Goal: Task Accomplishment & Management: Complete application form

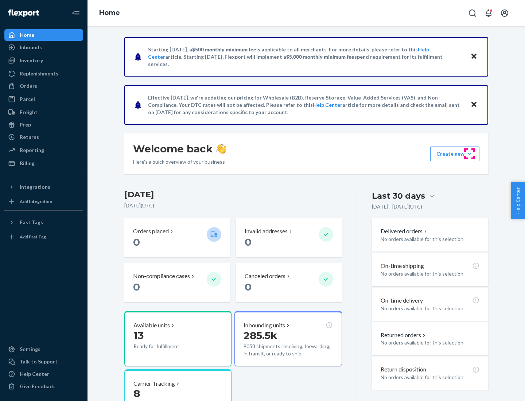
click at [469, 154] on button "Create new Create new inbound Create new order Create new product" at bounding box center [454, 154] width 49 height 15
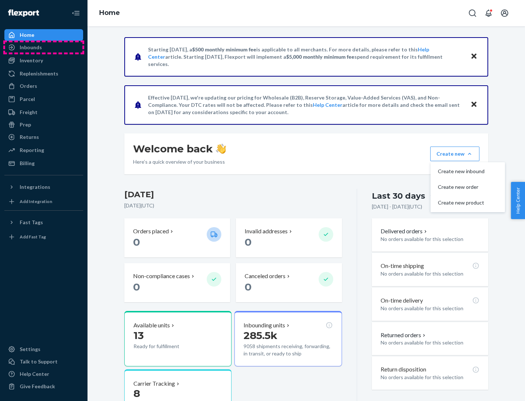
click at [44, 47] on div "Inbounds" at bounding box center [43, 47] width 77 height 10
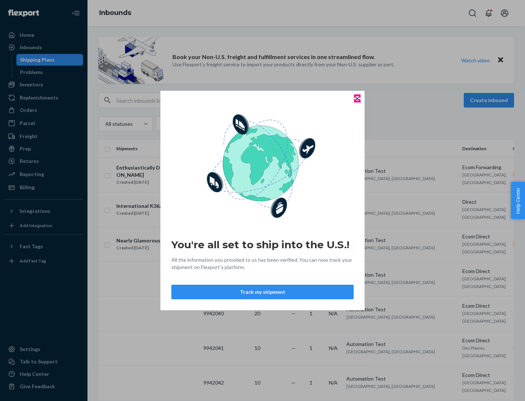
click at [357, 98] on icon "Close" at bounding box center [357, 98] width 3 height 3
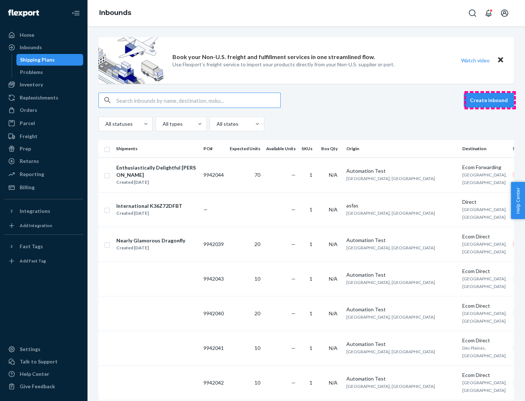
click at [490, 100] on button "Create inbound" at bounding box center [489, 100] width 50 height 15
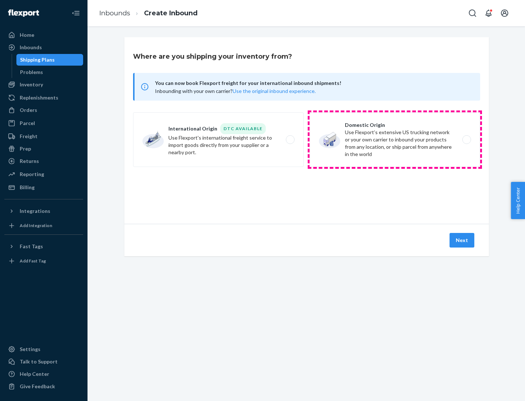
click at [395, 140] on label "Domestic Origin Use Flexport’s extensive US trucking network or your own carrie…" at bounding box center [394, 139] width 171 height 55
click at [466, 140] on input "Domestic Origin Use Flexport’s extensive US trucking network or your own carrie…" at bounding box center [468, 139] width 5 height 5
radio input "true"
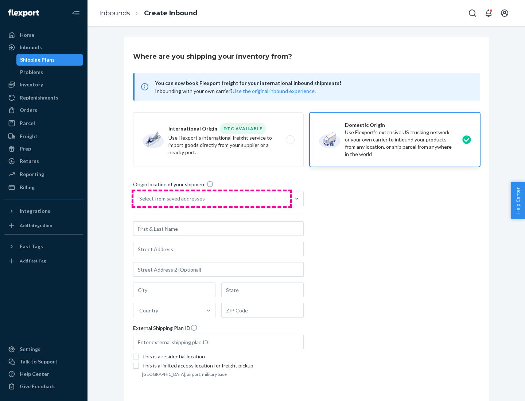
click at [212, 199] on div "Select from saved addresses" at bounding box center [211, 198] width 157 height 15
click at [140, 199] on input "Select from saved addresses" at bounding box center [139, 198] width 1 height 7
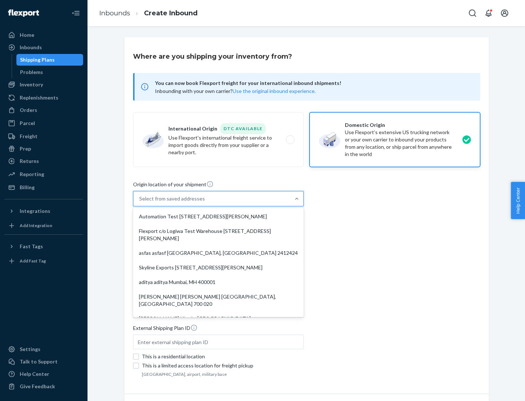
scroll to position [3, 0]
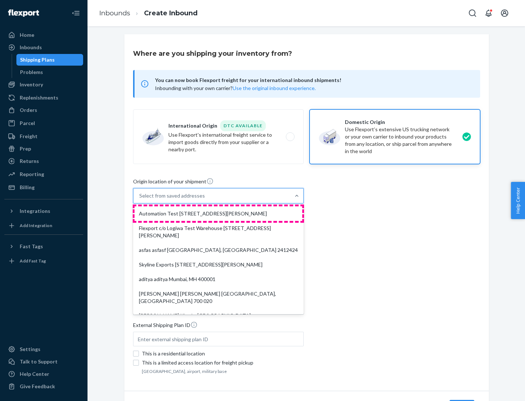
click at [218, 214] on div "Automation Test [STREET_ADDRESS][PERSON_NAME]" at bounding box center [218, 213] width 168 height 15
click at [140, 199] on input "option Automation Test [STREET_ADDRESS][PERSON_NAME]. 9 results available. Use …" at bounding box center [139, 195] width 1 height 7
type input "Automation Test"
type input "9th Floor"
type input "[GEOGRAPHIC_DATA]"
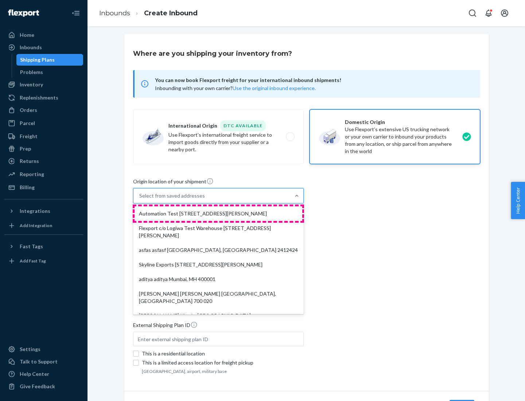
type input "CA"
type input "94104"
type input "[STREET_ADDRESS][PERSON_NAME]"
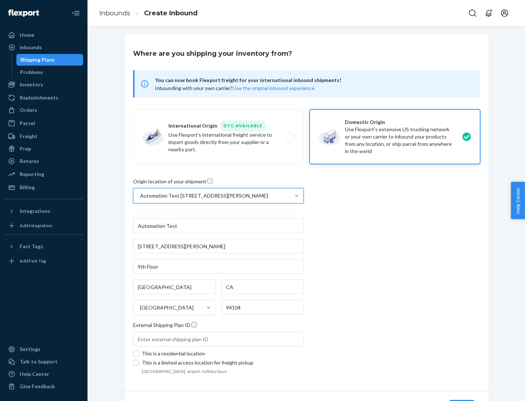
scroll to position [43, 0]
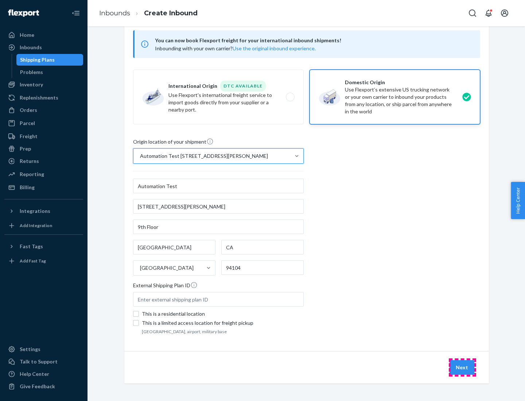
click at [462, 367] on button "Next" at bounding box center [461, 367] width 25 height 15
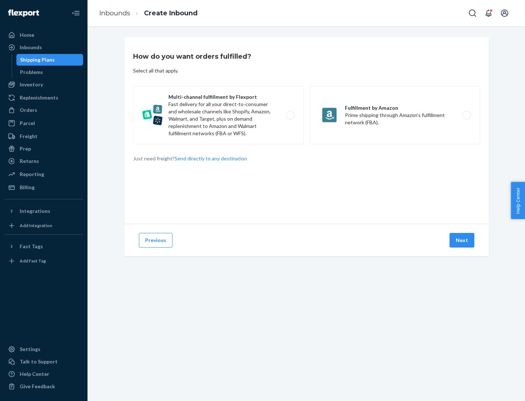
click at [218, 115] on label "Multi-channel fulfillment by Flexport Fast delivery for all your direct-to-cons…" at bounding box center [218, 115] width 171 height 58
click at [290, 115] on input "Multi-channel fulfillment by Flexport Fast delivery for all your direct-to-cons…" at bounding box center [292, 115] width 5 height 5
radio input "true"
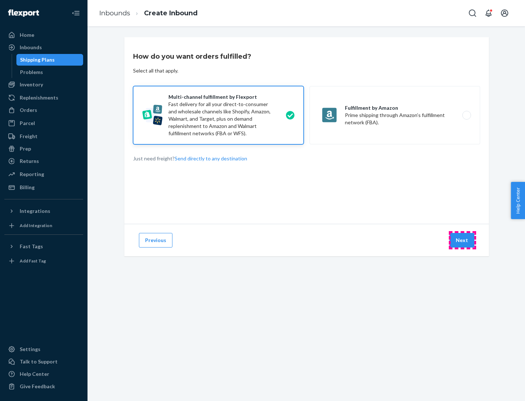
click at [462, 240] on button "Next" at bounding box center [461, 240] width 25 height 15
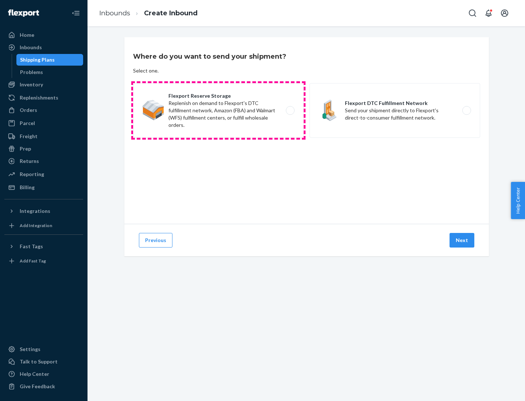
click at [218, 110] on label "Flexport Reserve Storage Replenish on demand to Flexport's DTC fulfillment netw…" at bounding box center [218, 110] width 171 height 55
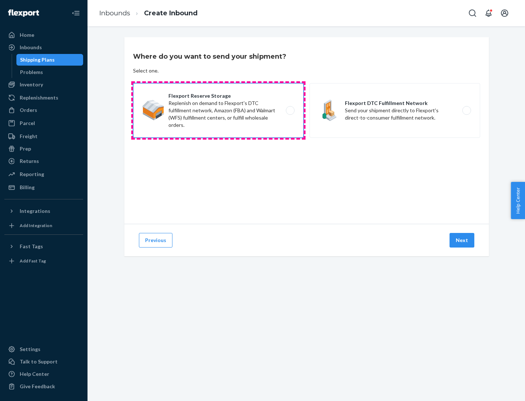
click at [290, 110] on input "Flexport Reserve Storage Replenish on demand to Flexport's DTC fulfillment netw…" at bounding box center [292, 110] width 5 height 5
radio input "true"
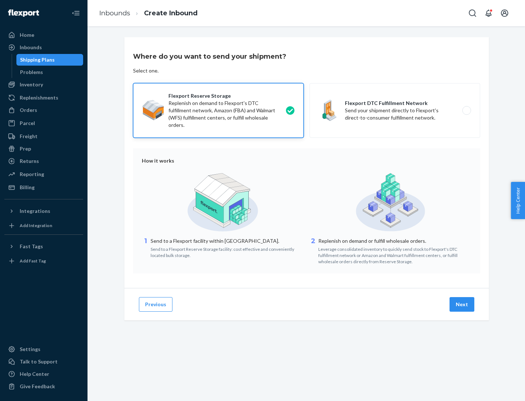
click at [462, 304] on button "Next" at bounding box center [461, 304] width 25 height 15
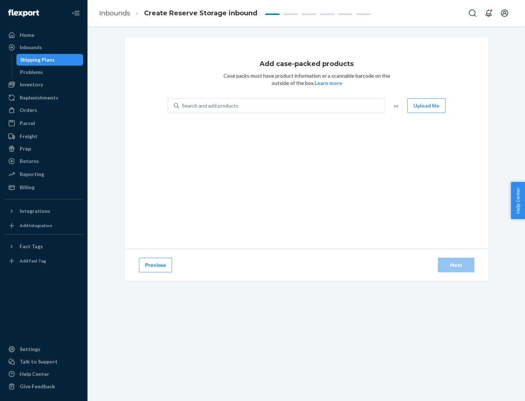
click at [282, 106] on div "Search and add products" at bounding box center [282, 105] width 206 height 13
click at [183, 106] on input "Search and add products" at bounding box center [182, 105] width 1 height 7
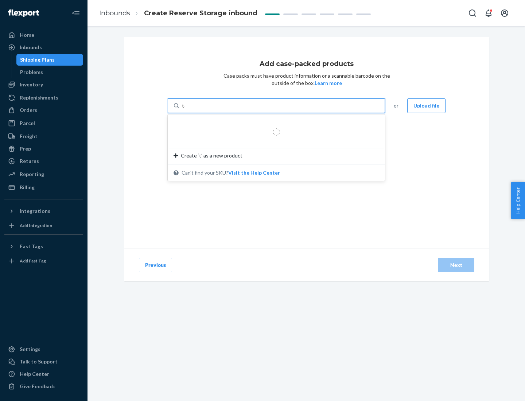
type input "test-syn"
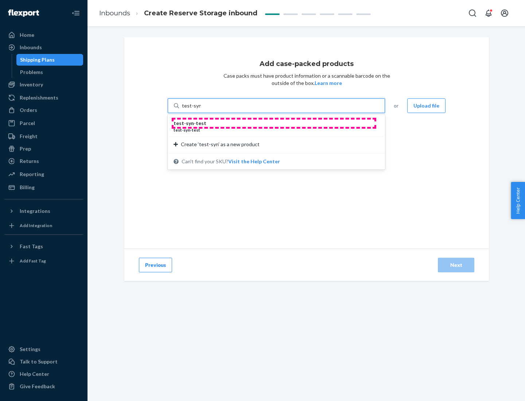
click at [274, 123] on div "test - syn - test" at bounding box center [273, 123] width 200 height 7
click at [201, 109] on input "test-syn" at bounding box center [191, 105] width 19 height 7
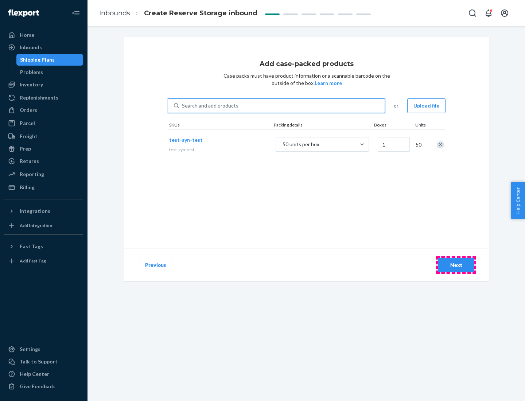
click at [456, 265] on div "Next" at bounding box center [456, 264] width 24 height 7
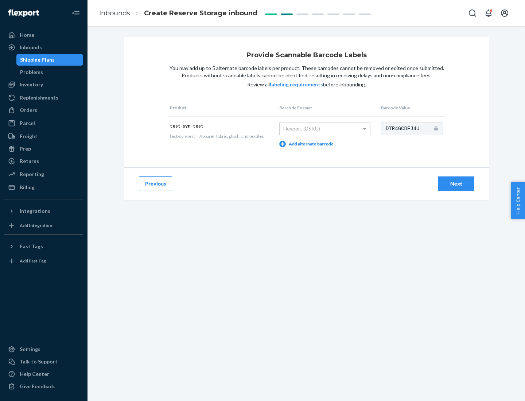
click at [456, 183] on div "Next" at bounding box center [456, 183] width 24 height 7
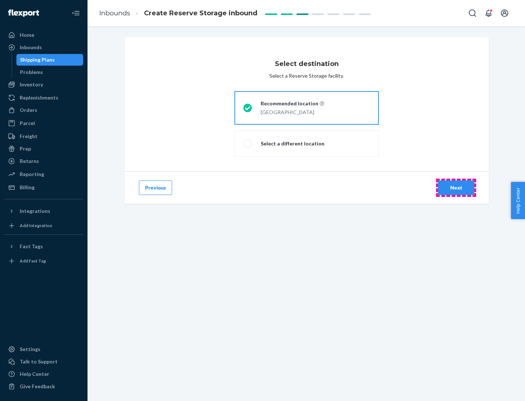
click at [456, 188] on div "Next" at bounding box center [456, 187] width 24 height 7
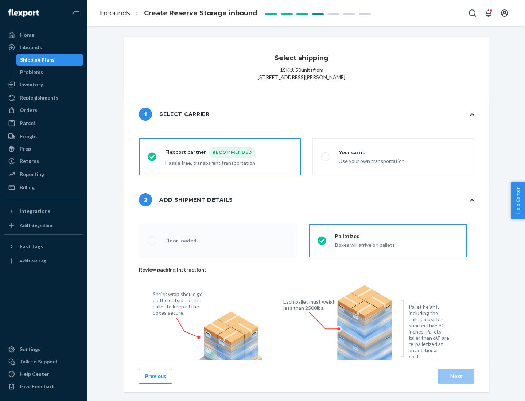
radio input "false"
type input "1"
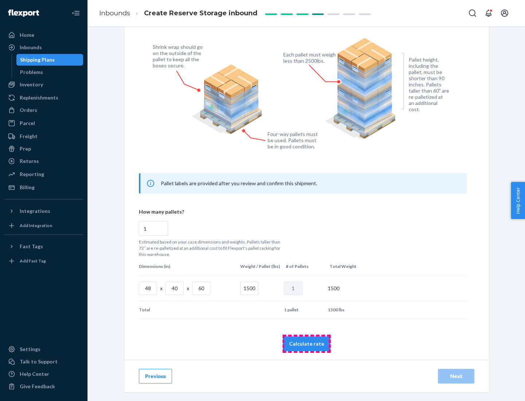
click at [307, 343] on button "Calculate rate" at bounding box center [306, 343] width 47 height 15
radio input "false"
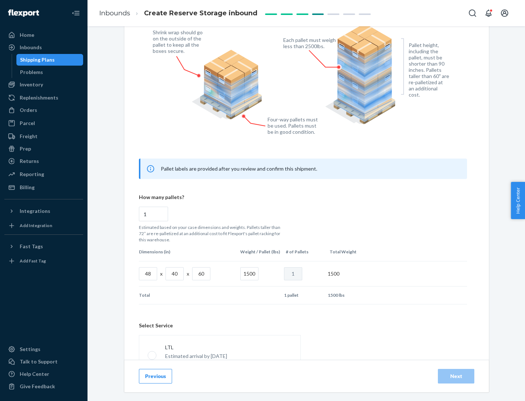
scroll to position [322, 0]
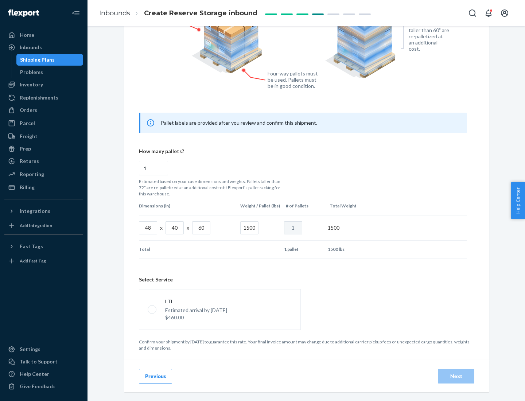
click at [219, 309] on p "Estimated arrival by [DATE]" at bounding box center [196, 310] width 62 height 7
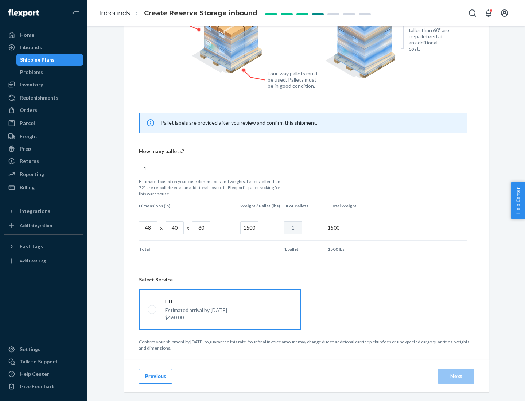
click at [152, 309] on input "LTL Estimated arrival by [DATE] $460.00" at bounding box center [150, 309] width 5 height 5
radio input "true"
radio input "false"
click at [456, 376] on div "Next" at bounding box center [456, 376] width 24 height 7
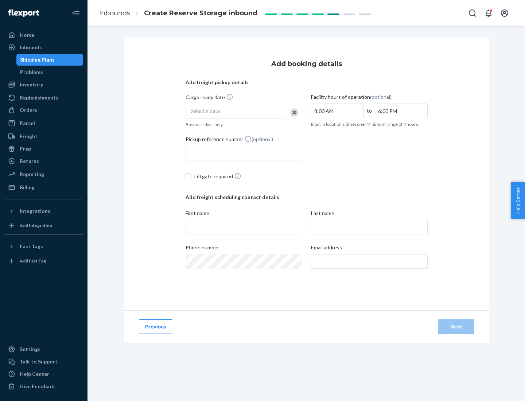
click at [236, 111] on div "Select a date" at bounding box center [236, 111] width 101 height 15
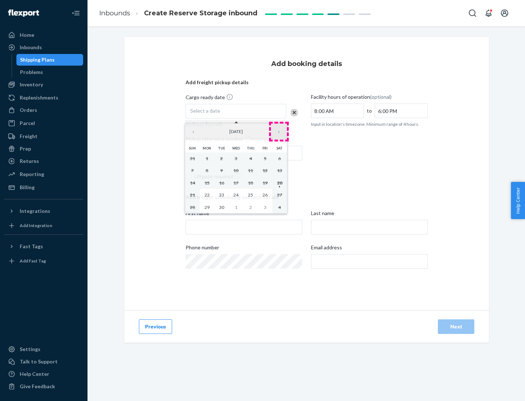
click at [279, 132] on button "›" at bounding box center [279, 132] width 16 height 16
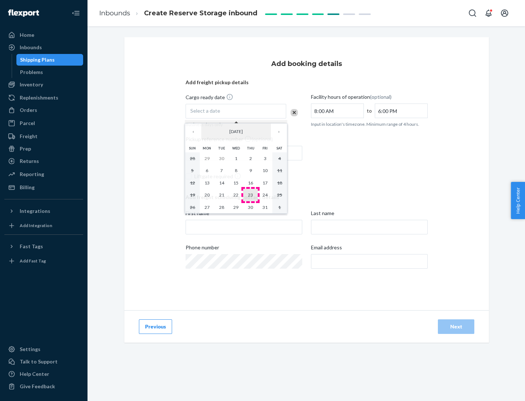
click at [250, 195] on abbr "23" at bounding box center [250, 194] width 5 height 5
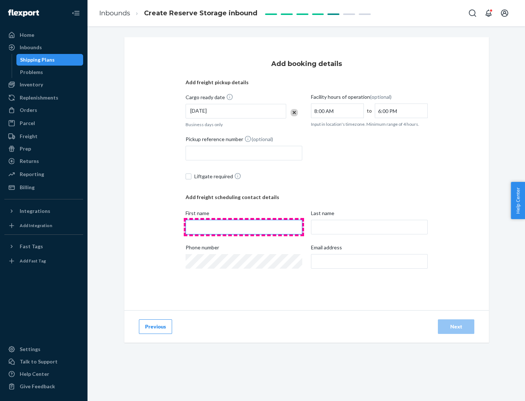
click at [244, 227] on input "First name" at bounding box center [244, 227] width 117 height 15
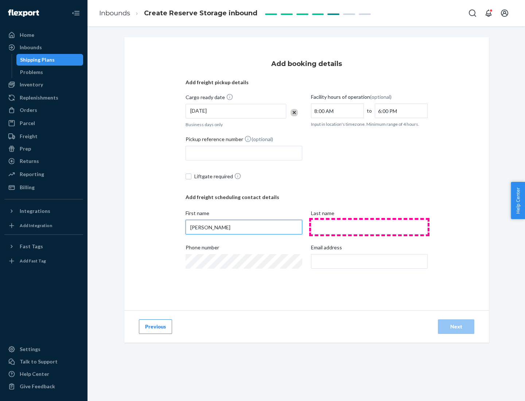
type input "[PERSON_NAME]"
click at [369, 227] on input "Last name" at bounding box center [369, 227] width 117 height 15
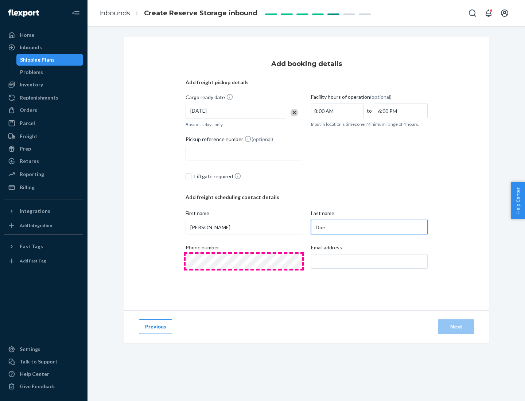
type input "Doe"
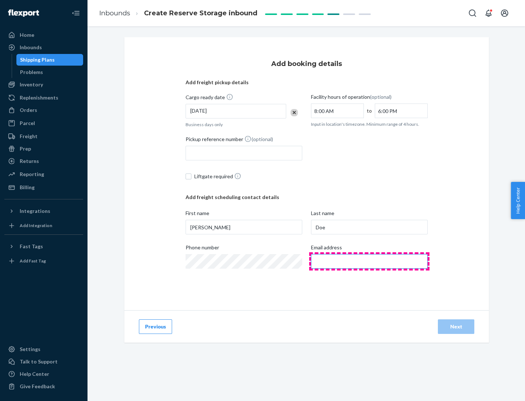
click at [369, 261] on input "Email address" at bounding box center [369, 261] width 117 height 15
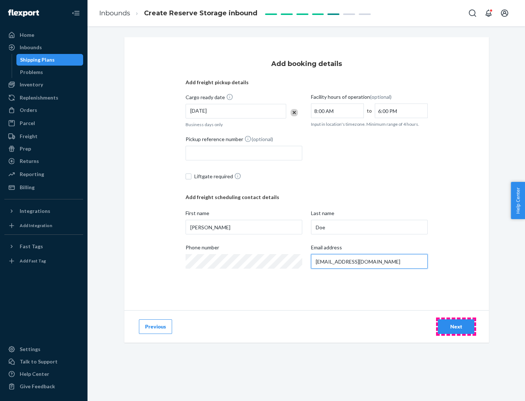
type input "[EMAIL_ADDRESS][DOMAIN_NAME]"
click at [456, 327] on div "Next" at bounding box center [456, 326] width 24 height 7
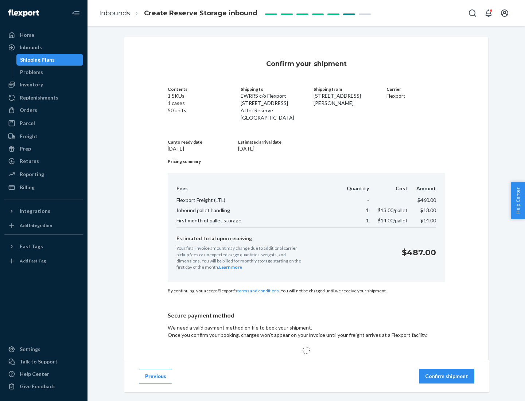
scroll to position [105, 0]
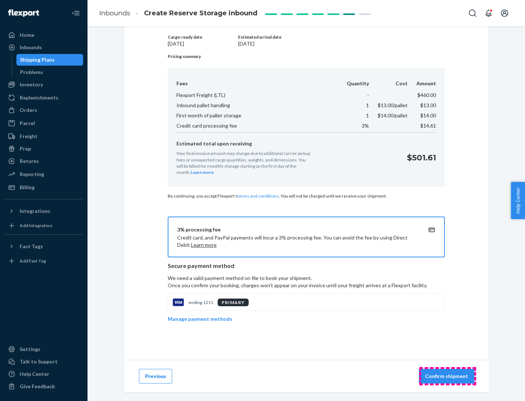
click at [447, 376] on p "Confirm shipment" at bounding box center [446, 376] width 43 height 7
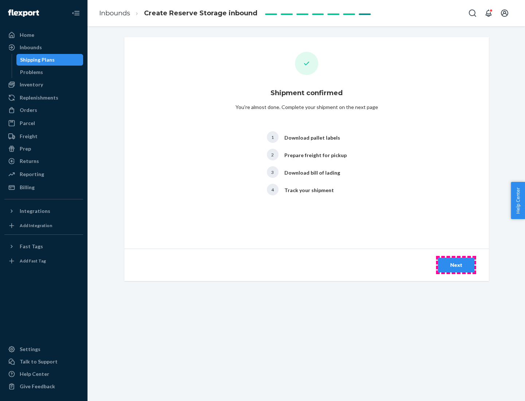
click at [456, 265] on div "Next" at bounding box center [456, 264] width 24 height 7
